Goal: Task Accomplishment & Management: Use online tool/utility

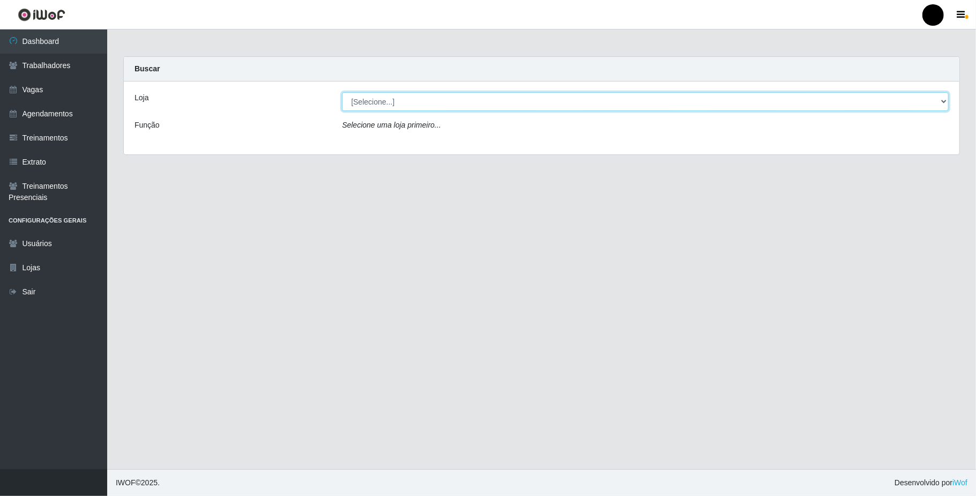
click at [940, 102] on select "[Selecione...] SuperFácil Atacado - Emaús" at bounding box center [645, 101] width 607 height 19
select select "407"
click at [342, 92] on select "[Selecione...] SuperFácil Atacado - Emaús" at bounding box center [645, 101] width 607 height 19
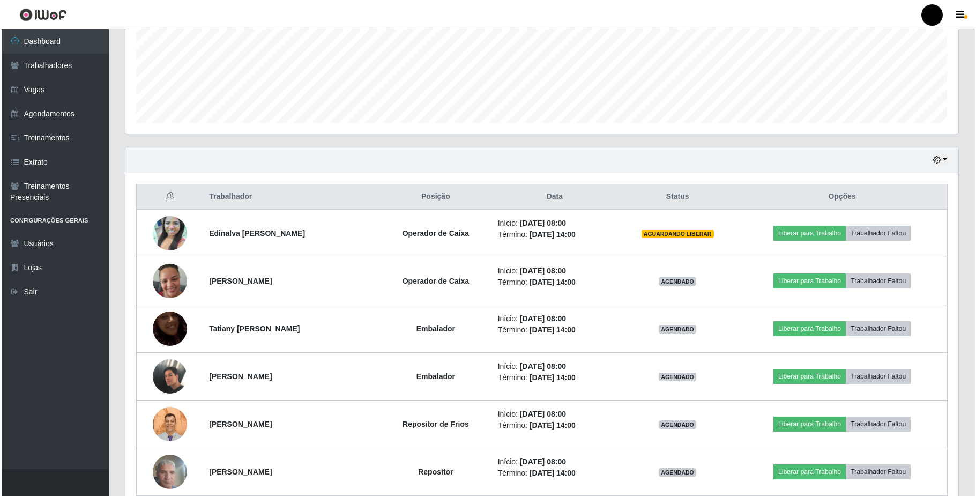
scroll to position [286, 0]
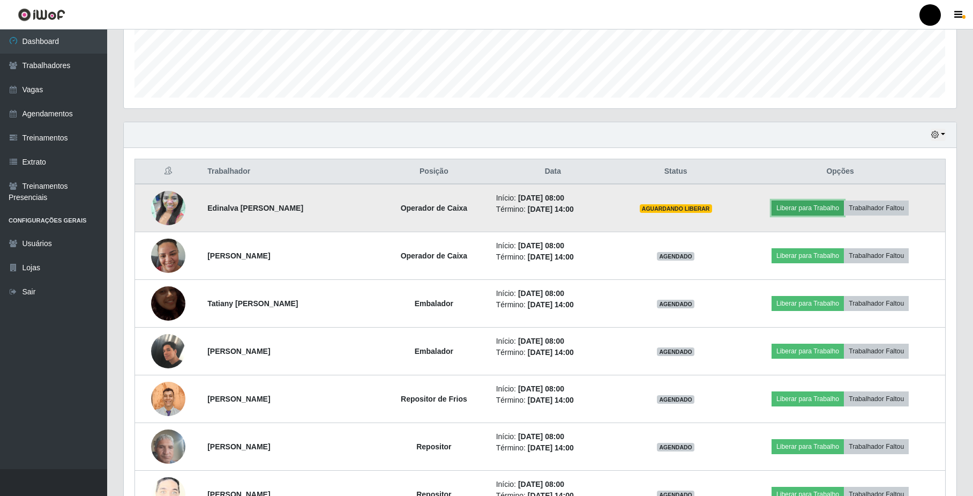
click at [807, 207] on button "Liberar para Trabalho" at bounding box center [808, 207] width 72 height 15
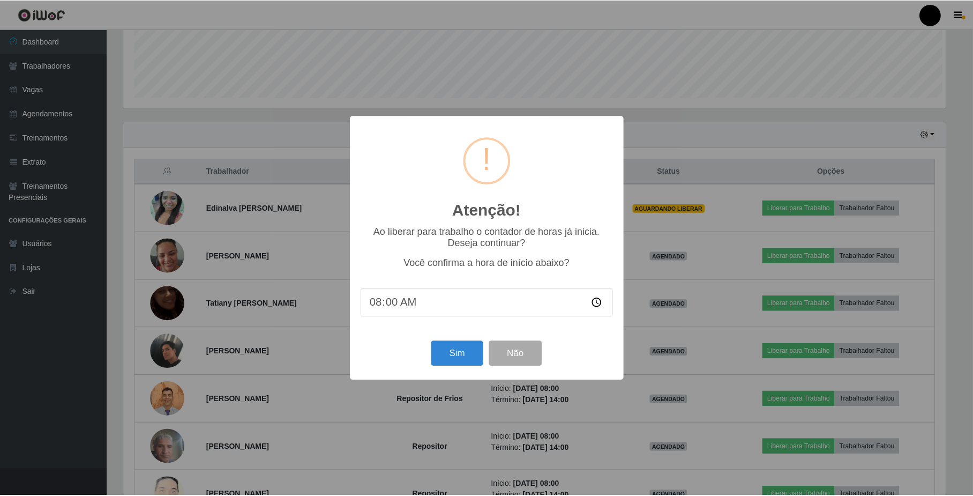
scroll to position [223, 824]
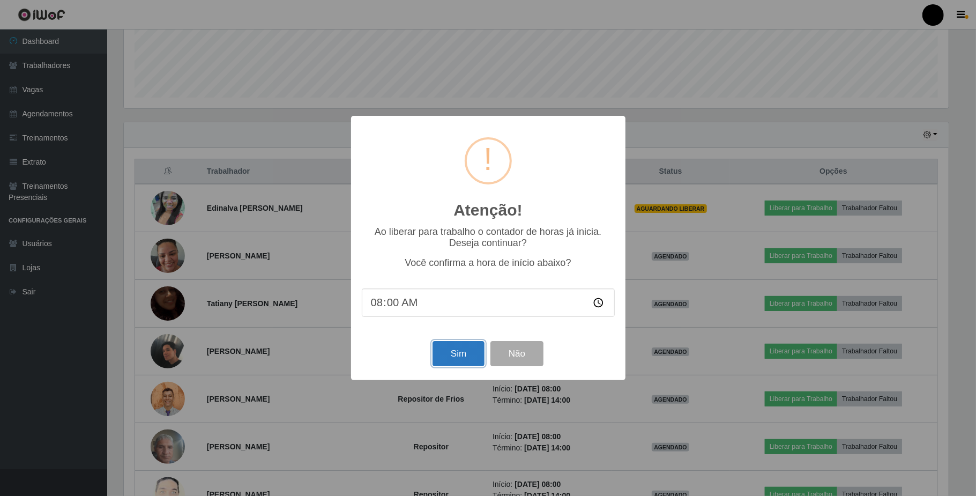
click at [465, 360] on button "Sim" at bounding box center [459, 353] width 52 height 25
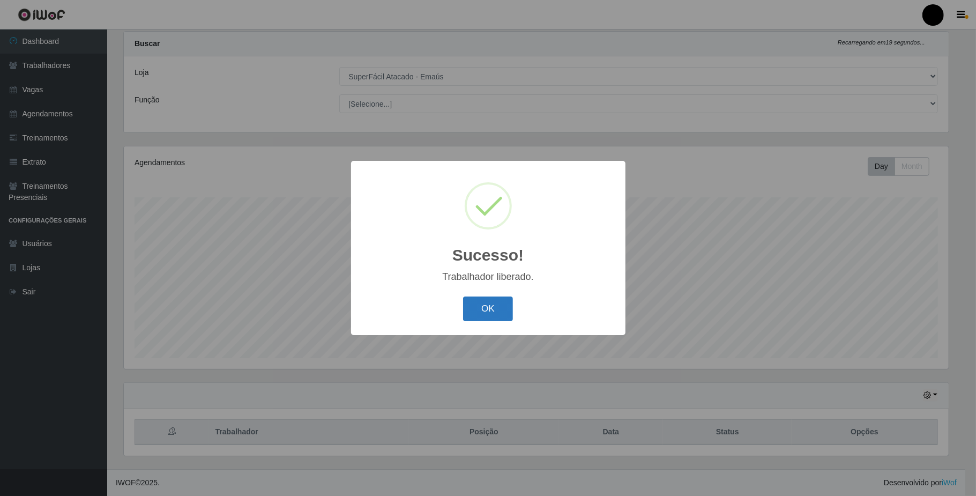
click at [493, 311] on button "OK" at bounding box center [488, 308] width 50 height 25
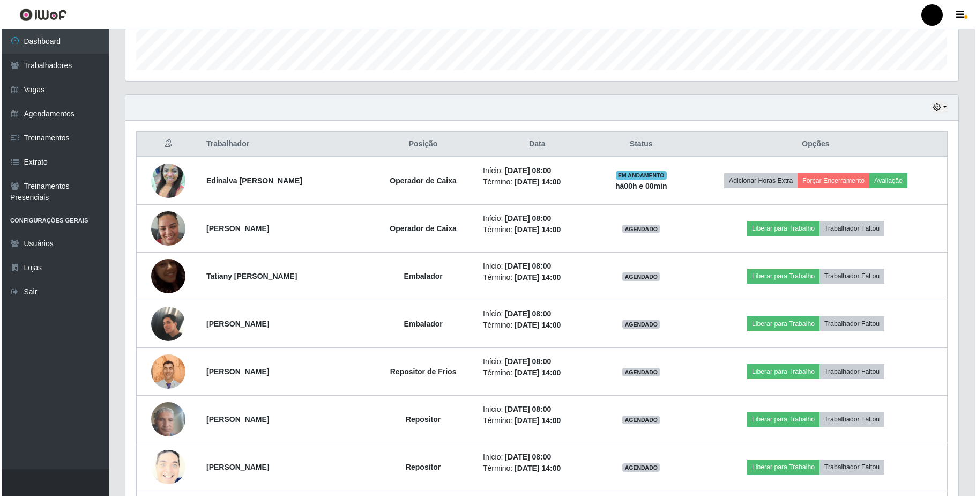
scroll to position [384, 0]
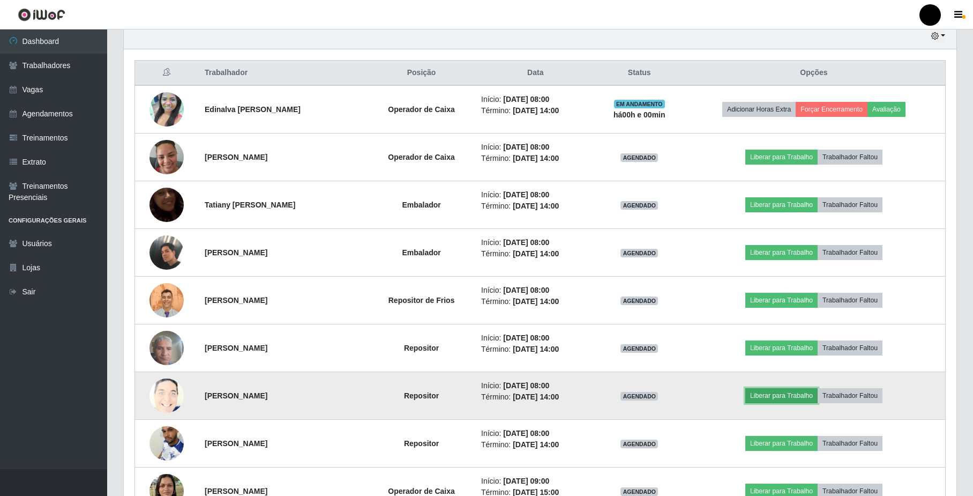
click at [790, 392] on button "Liberar para Trabalho" at bounding box center [782, 395] width 72 height 15
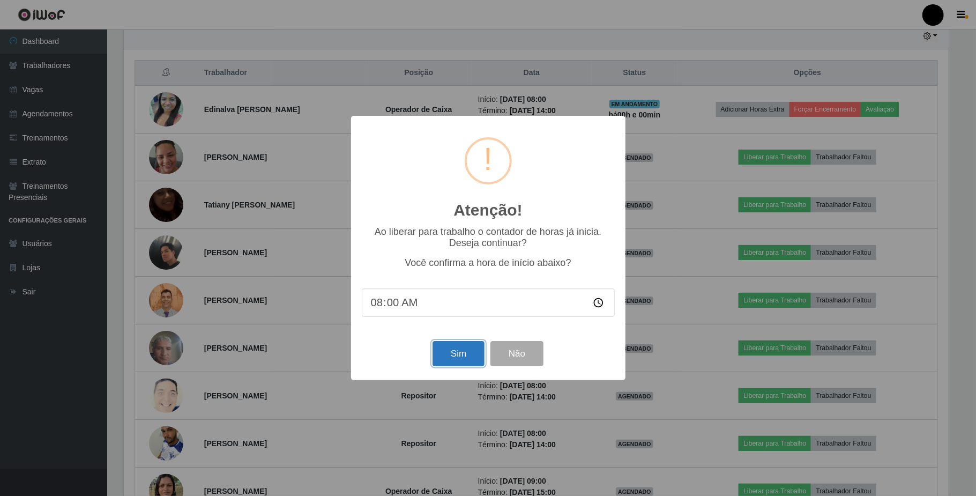
click at [464, 361] on button "Sim" at bounding box center [459, 353] width 52 height 25
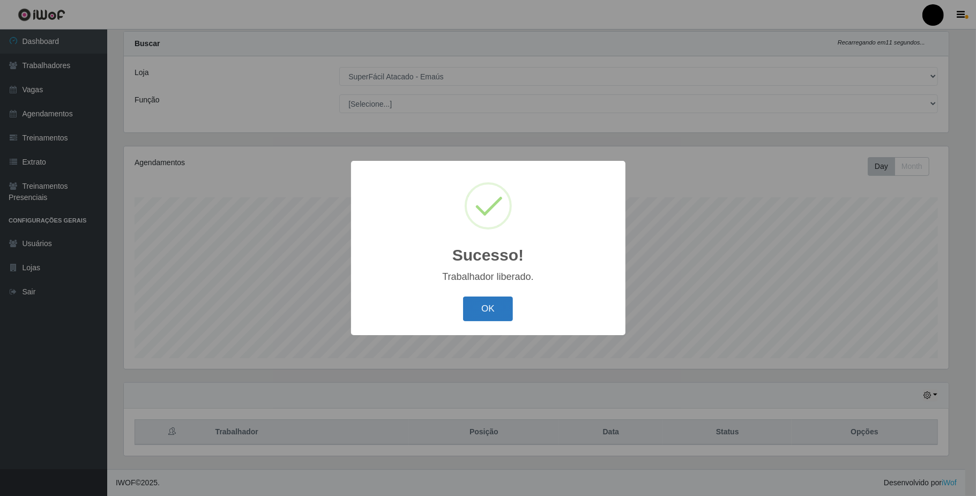
click at [489, 303] on button "OK" at bounding box center [488, 308] width 50 height 25
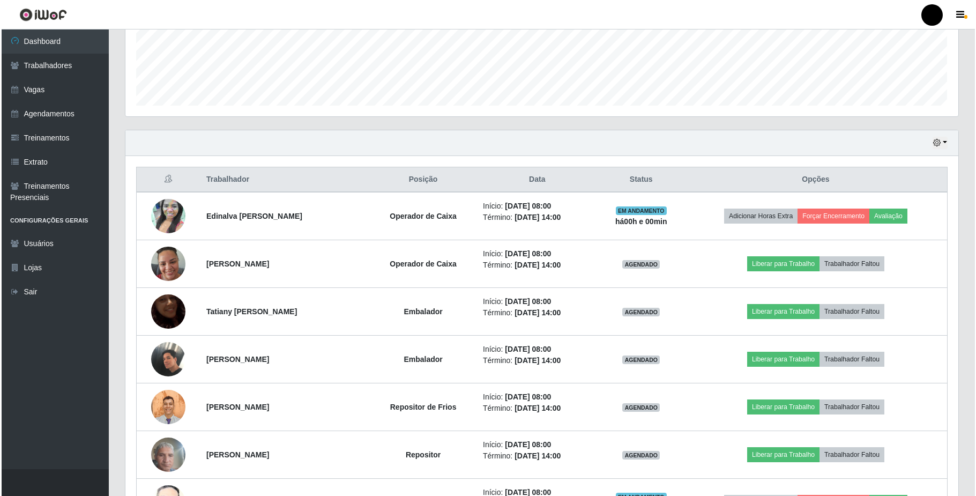
scroll to position [313, 0]
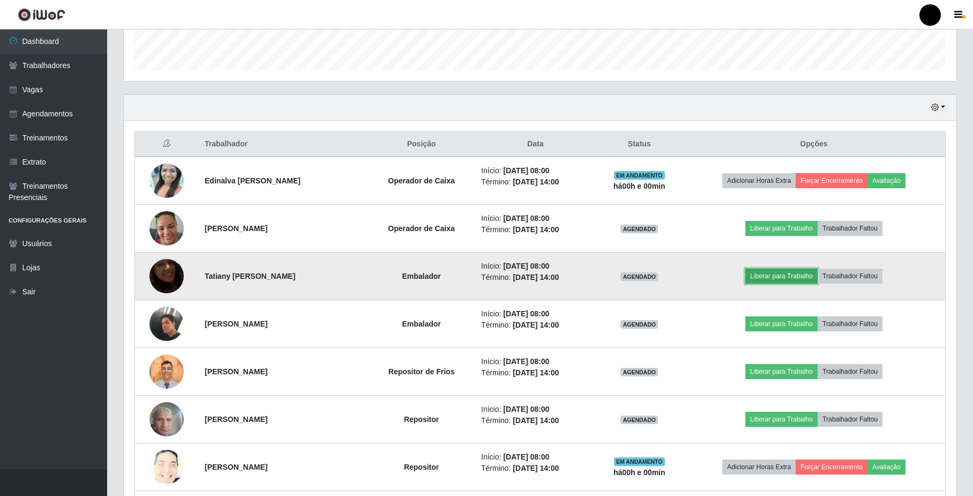
click at [785, 281] on button "Liberar para Trabalho" at bounding box center [782, 276] width 72 height 15
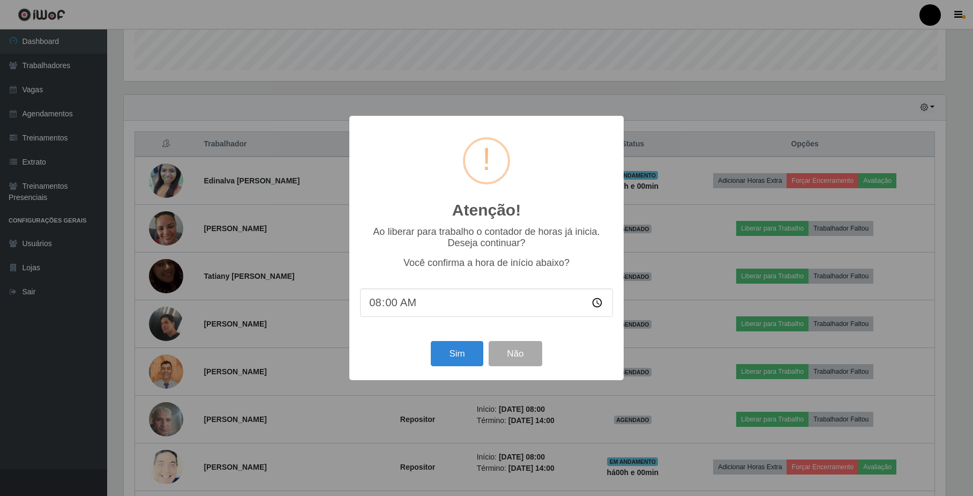
scroll to position [223, 824]
click at [460, 356] on button "Sim" at bounding box center [459, 353] width 52 height 25
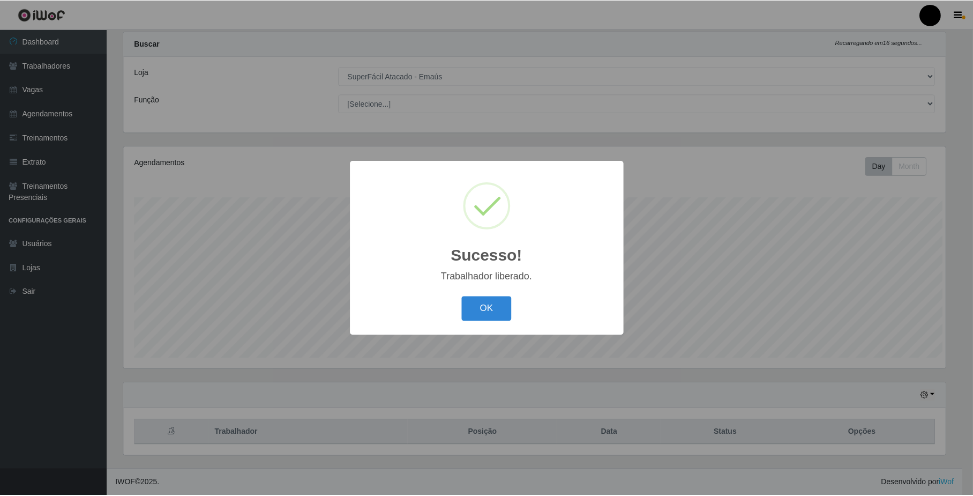
scroll to position [0, 0]
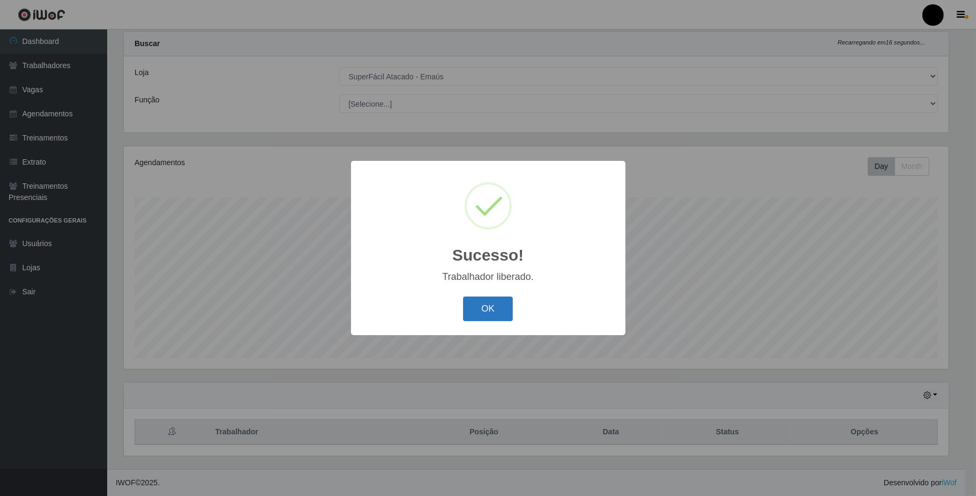
click at [487, 312] on button "OK" at bounding box center [488, 308] width 50 height 25
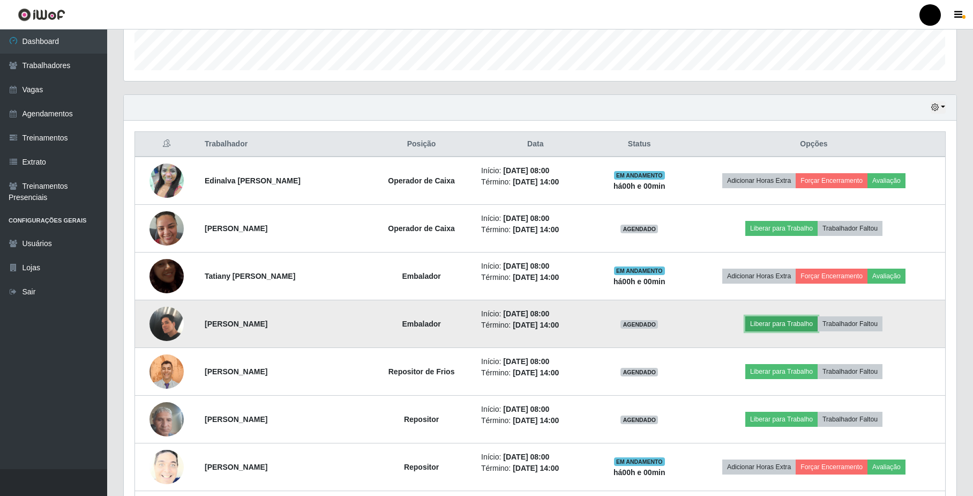
click at [782, 326] on button "Liberar para Trabalho" at bounding box center [782, 323] width 72 height 15
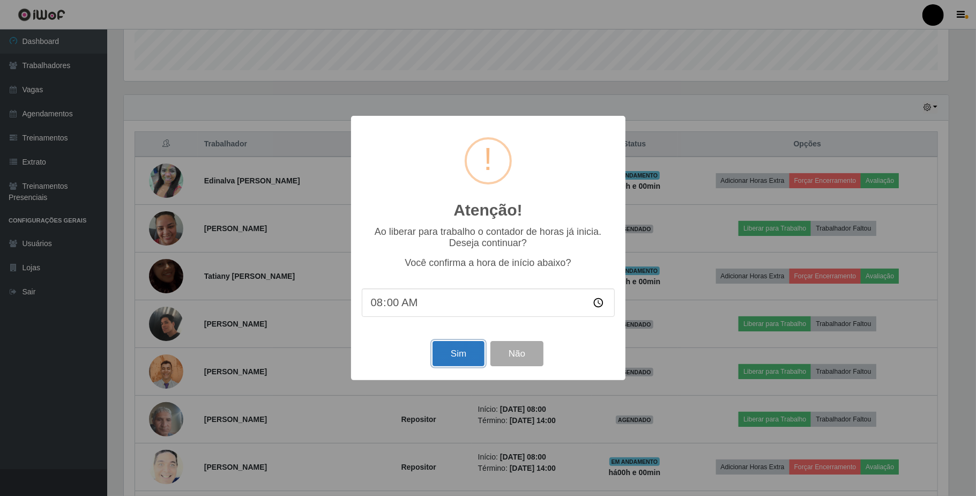
click at [468, 363] on button "Sim" at bounding box center [459, 353] width 52 height 25
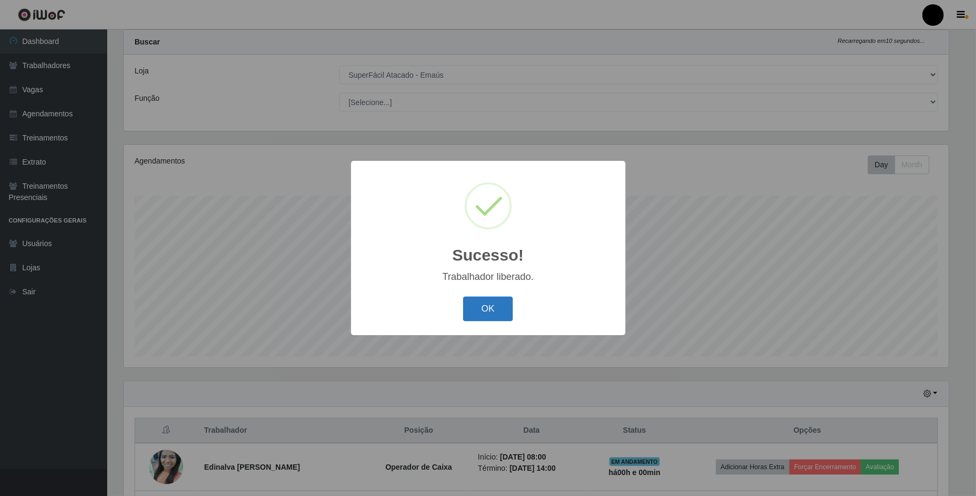
click at [487, 318] on button "OK" at bounding box center [488, 308] width 50 height 25
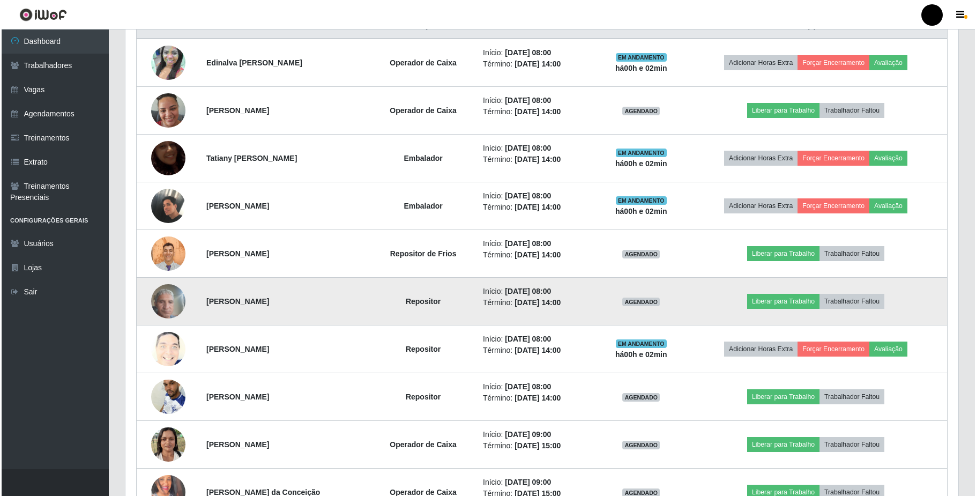
scroll to position [456, 0]
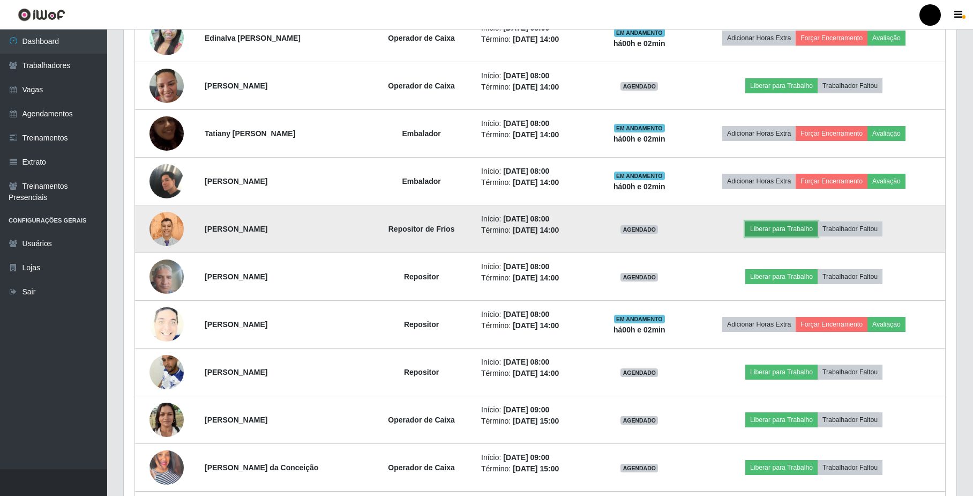
click at [779, 232] on button "Liberar para Trabalho" at bounding box center [782, 228] width 72 height 15
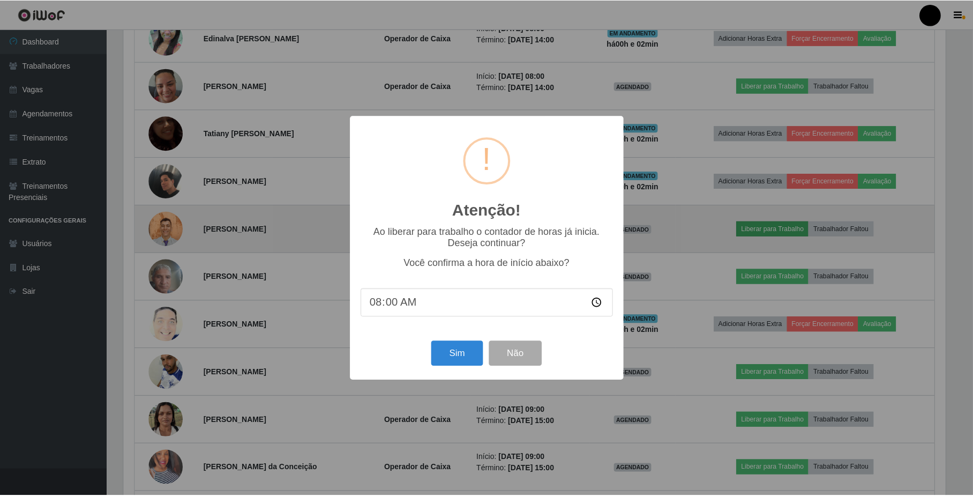
scroll to position [223, 824]
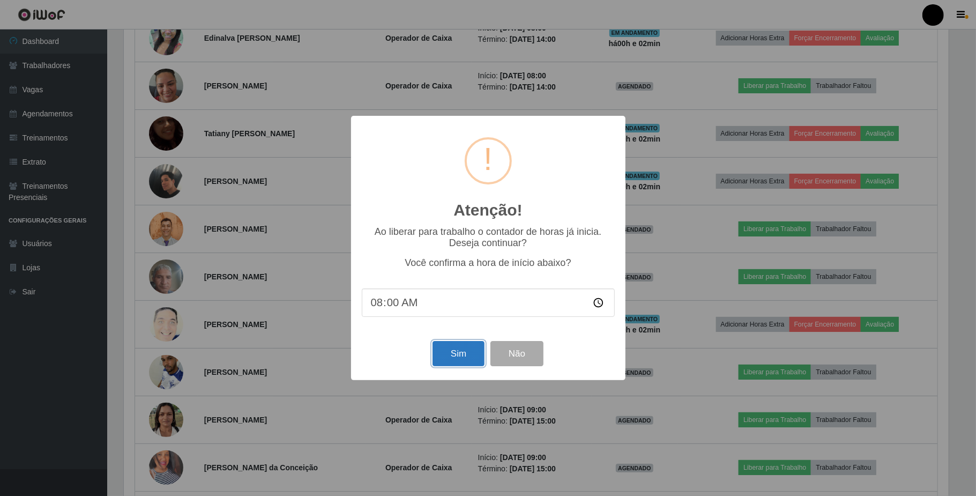
click at [473, 356] on button "Sim" at bounding box center [459, 353] width 52 height 25
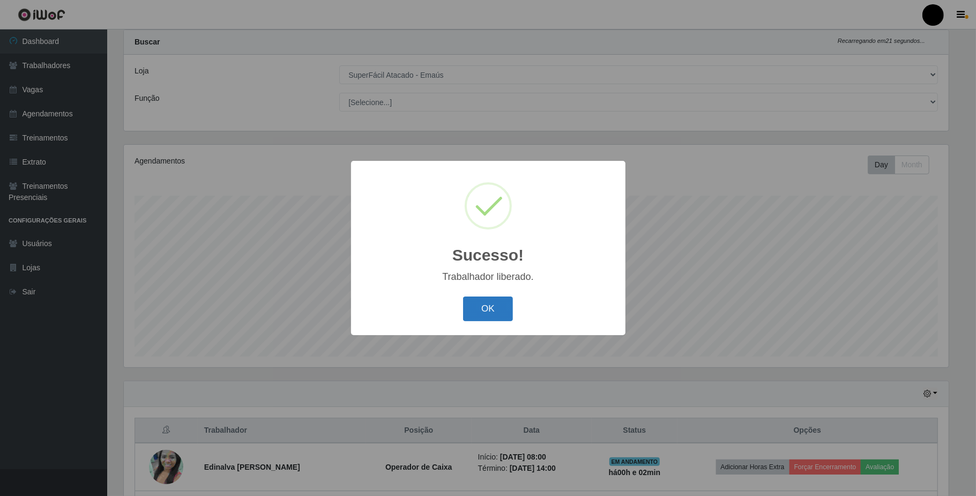
click at [492, 311] on button "OK" at bounding box center [488, 308] width 50 height 25
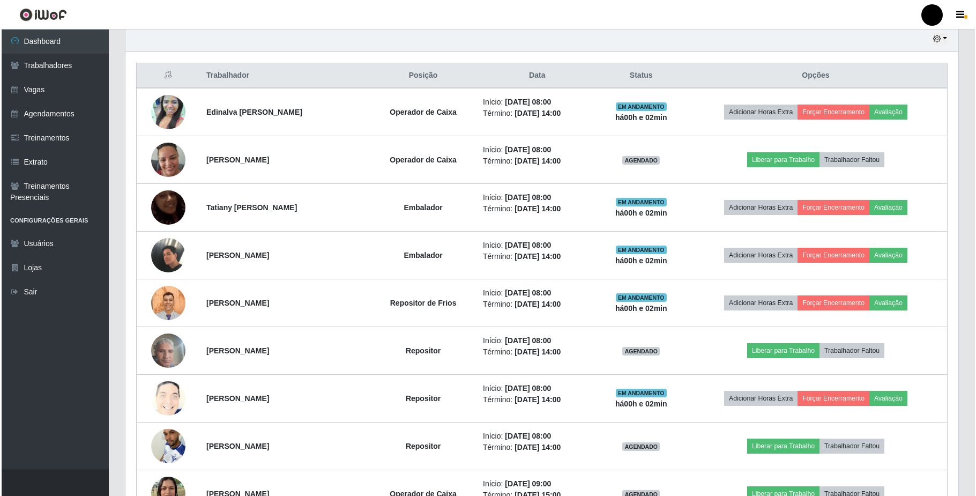
scroll to position [384, 0]
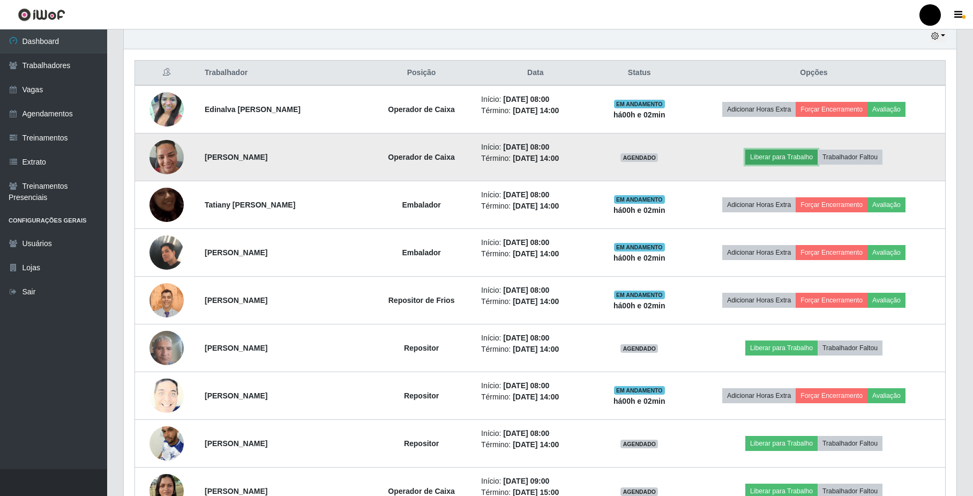
click at [791, 161] on button "Liberar para Trabalho" at bounding box center [782, 157] width 72 height 15
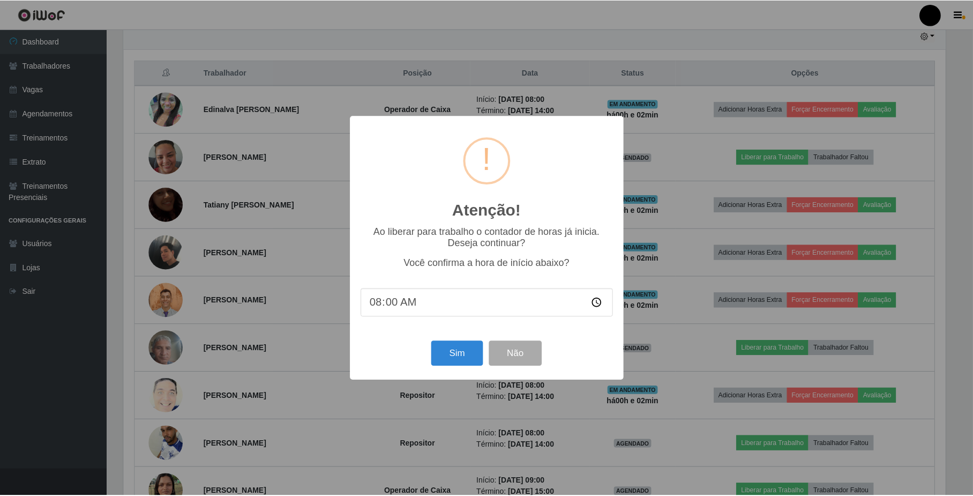
scroll to position [223, 824]
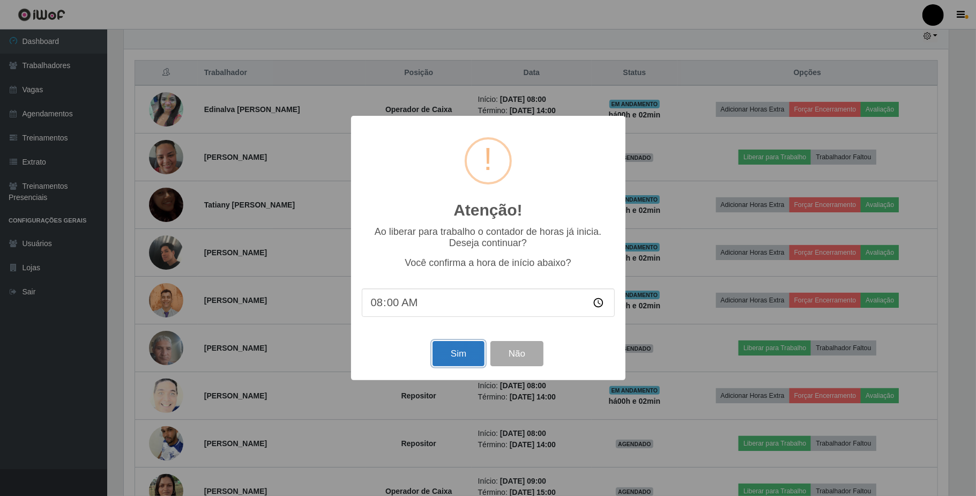
click at [464, 360] on button "Sim" at bounding box center [459, 353] width 52 height 25
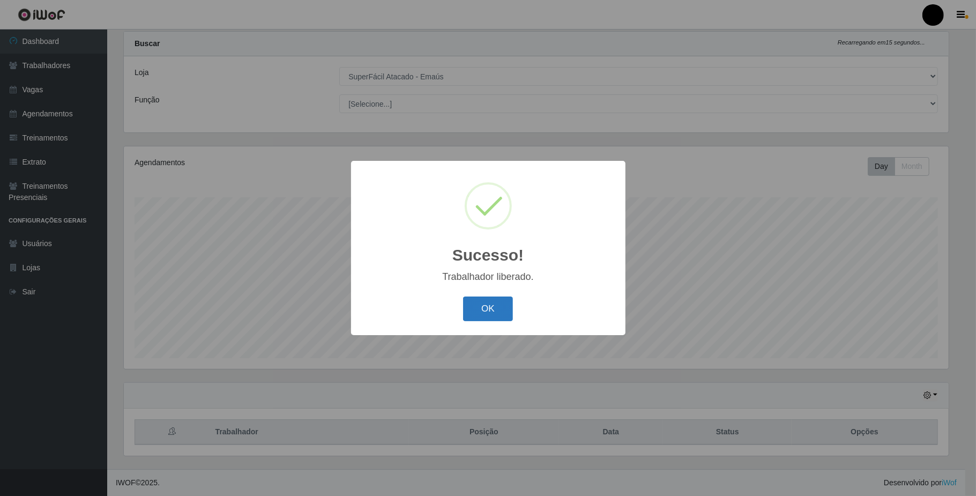
click at [483, 309] on button "OK" at bounding box center [488, 308] width 50 height 25
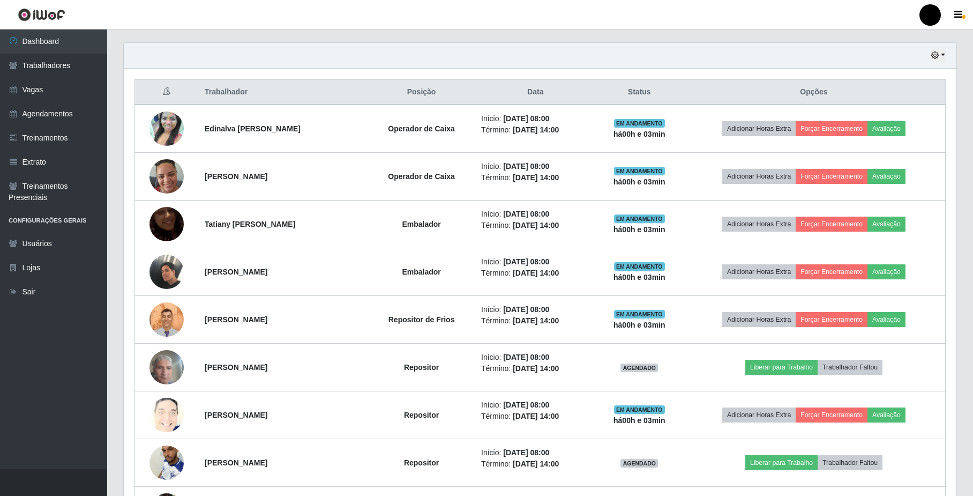
scroll to position [384, 0]
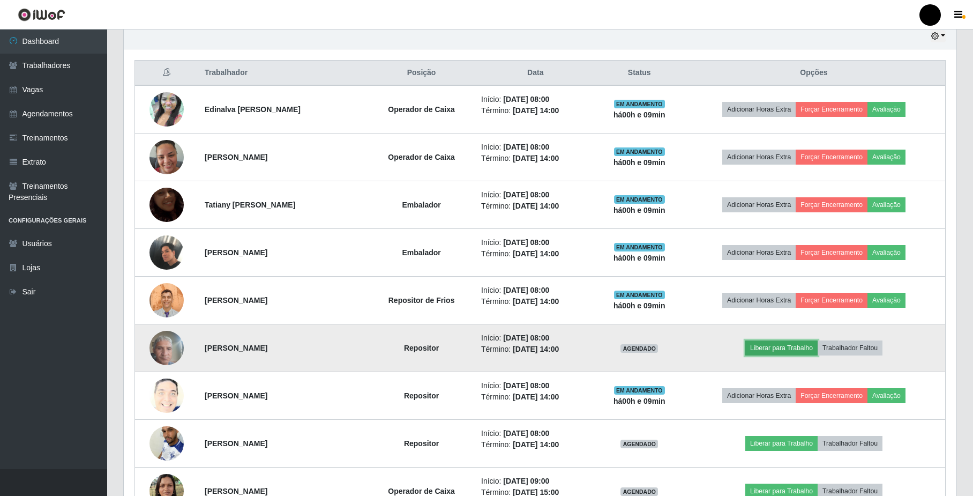
click at [780, 349] on button "Liberar para Trabalho" at bounding box center [782, 347] width 72 height 15
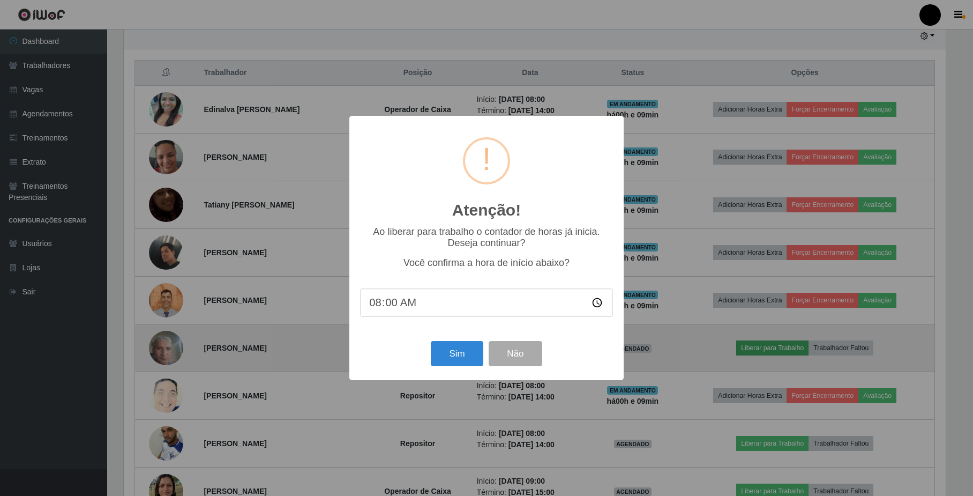
scroll to position [223, 824]
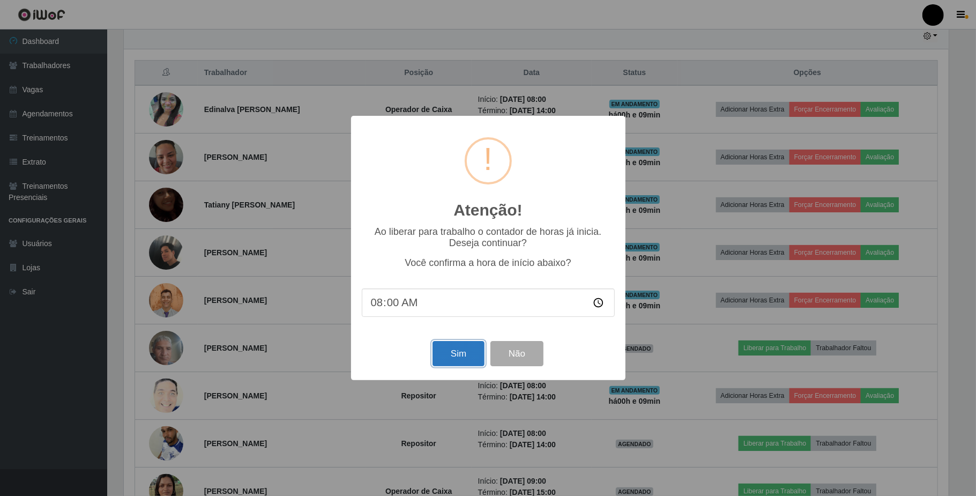
click at [459, 352] on button "Sim" at bounding box center [459, 353] width 52 height 25
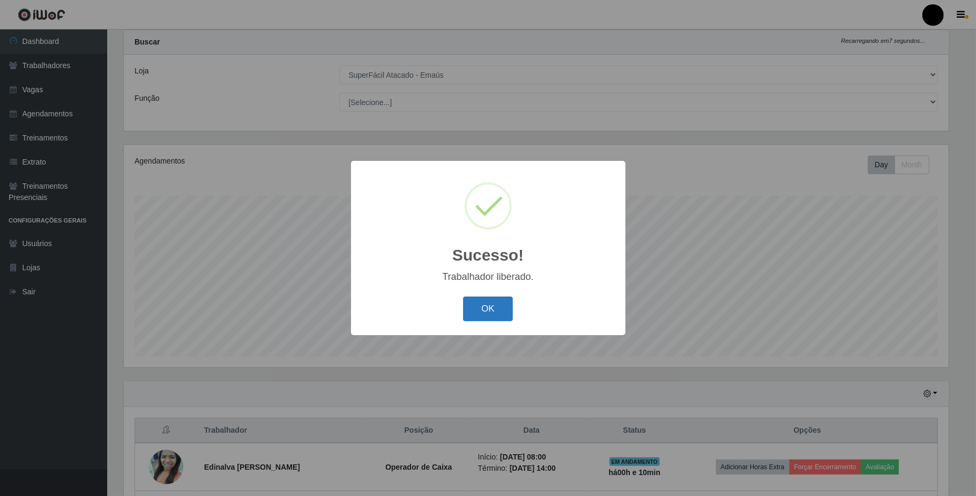
click at [474, 313] on button "OK" at bounding box center [488, 308] width 50 height 25
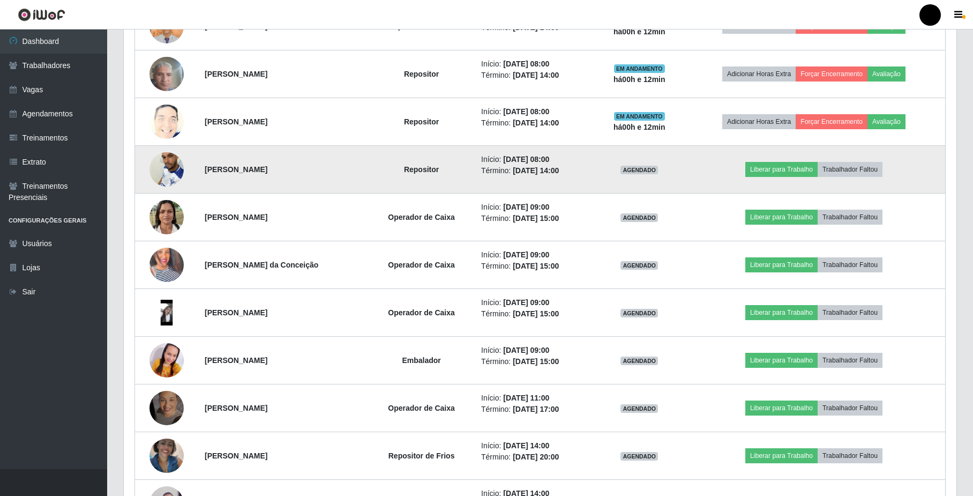
scroll to position [742, 0]
